Goal: Task Accomplishment & Management: Manage account settings

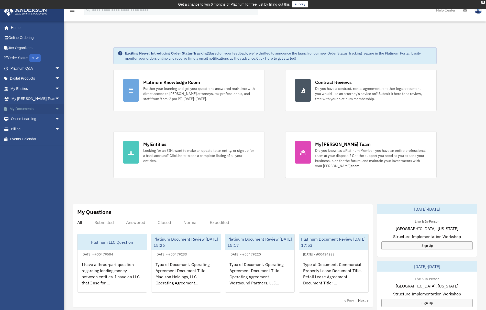
click at [55, 108] on span "arrow_drop_down" at bounding box center [60, 109] width 10 height 10
click at [28, 119] on link "Box" at bounding box center [37, 119] width 61 height 10
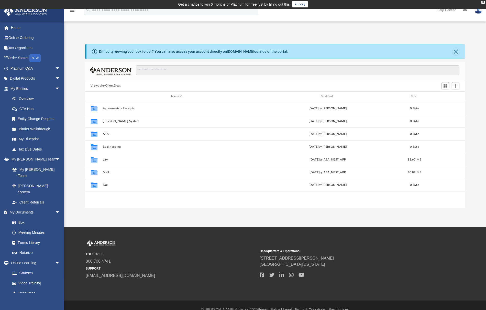
scroll to position [112, 376]
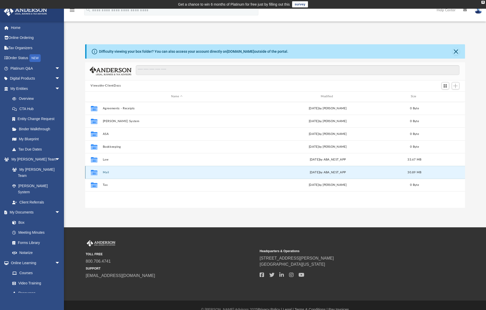
click at [106, 173] on button "Mail" at bounding box center [177, 171] width 149 height 3
click at [105, 173] on button "Mail" at bounding box center [177, 171] width 149 height 3
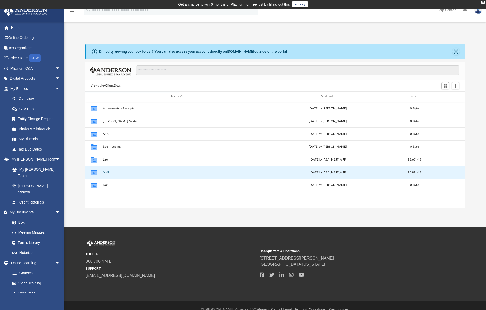
click at [105, 173] on button "Mail" at bounding box center [177, 171] width 149 height 3
click at [119, 172] on button "Mail" at bounding box center [177, 171] width 149 height 3
click at [106, 171] on button "Mail" at bounding box center [177, 171] width 149 height 3
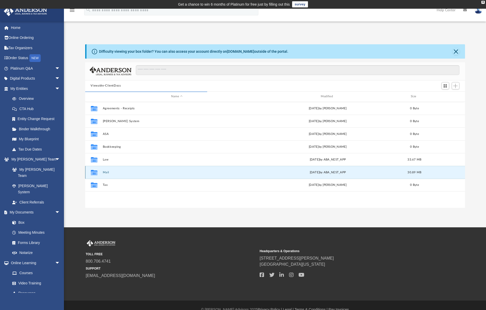
click at [94, 171] on icon "grid" at bounding box center [94, 173] width 7 height 4
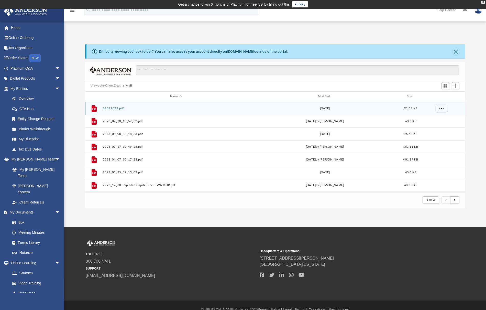
scroll to position [4, 4]
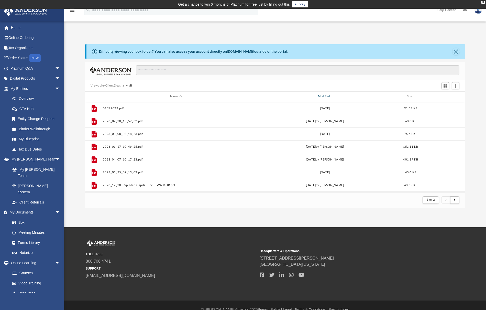
click at [328, 95] on div "Modified" at bounding box center [324, 96] width 147 height 5
click at [326, 96] on div "Modified" at bounding box center [324, 96] width 147 height 5
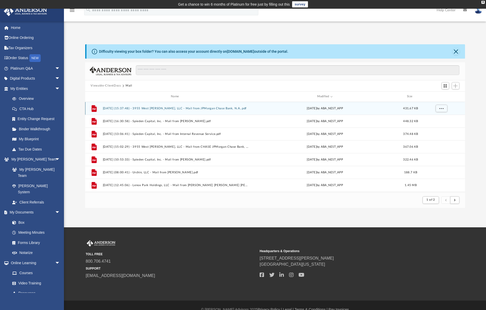
click at [147, 107] on button "[DATE] (15:37:48) - 3955 West [PERSON_NAME], LLC - Mail from JPMorgan Chase Ban…" at bounding box center [176, 107] width 147 height 3
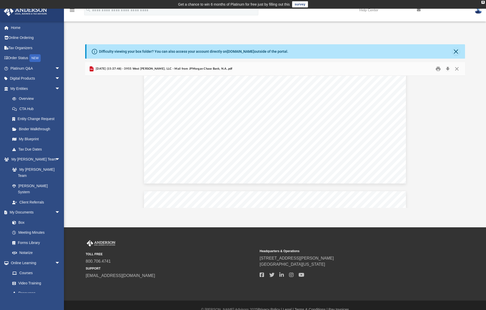
scroll to position [230, 0]
